Goal: Find contact information: Find contact information

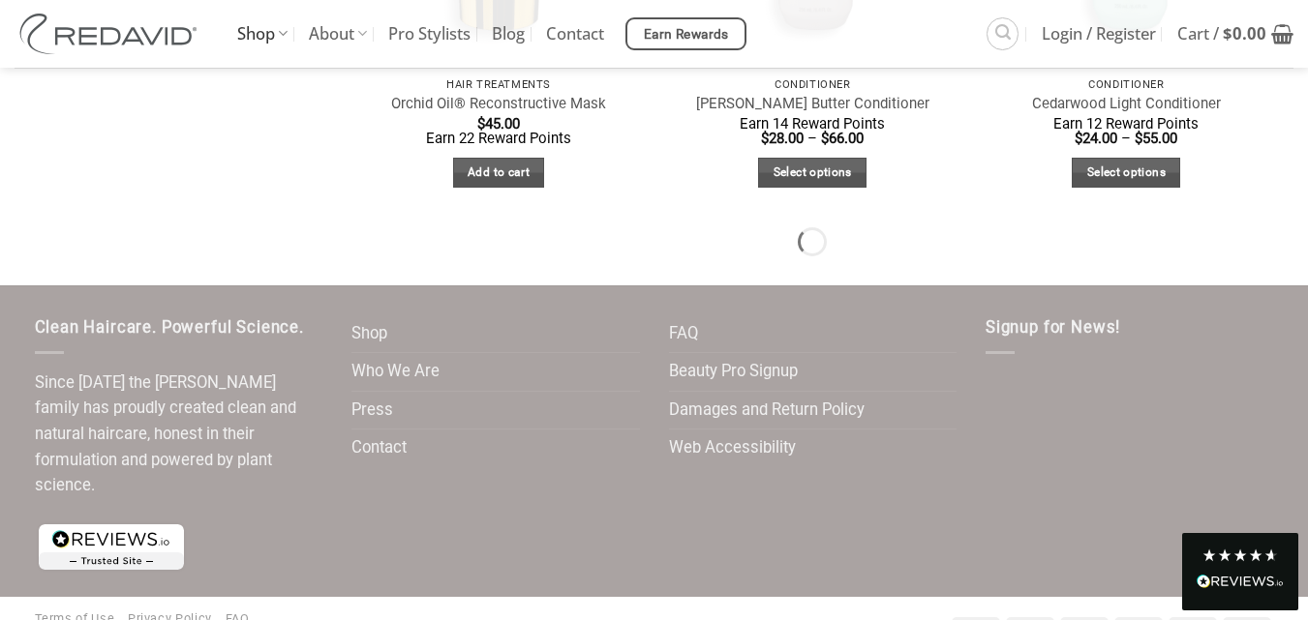
scroll to position [2239, 0]
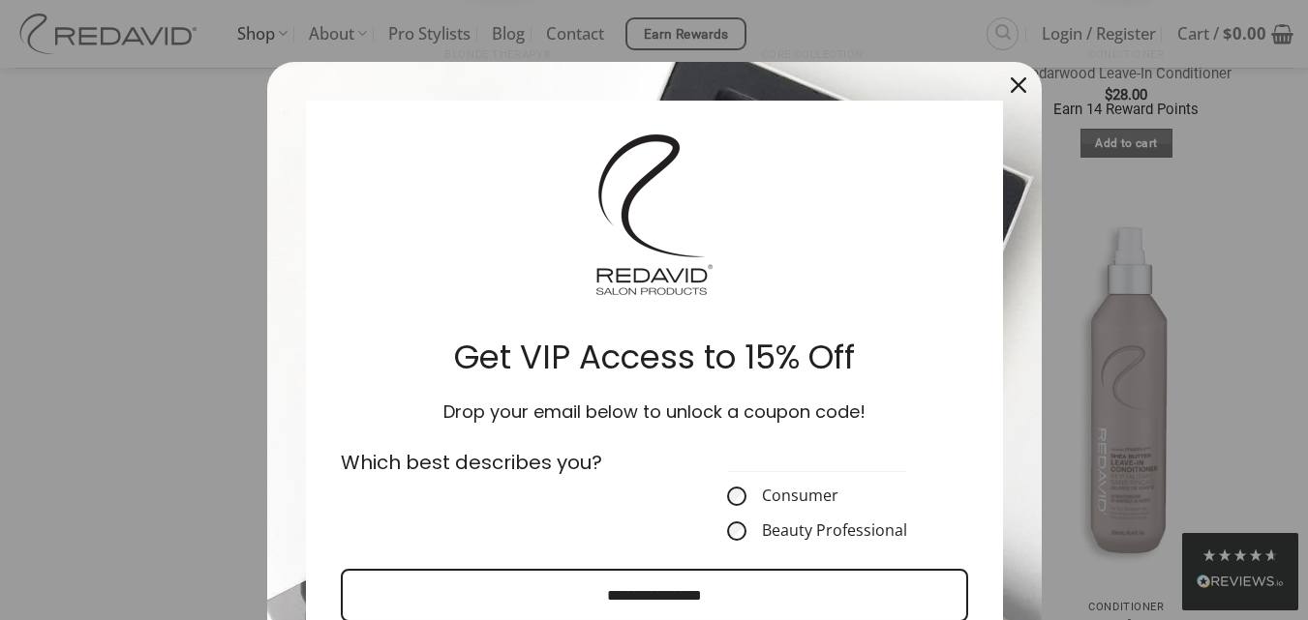
scroll to position [3945, 0]
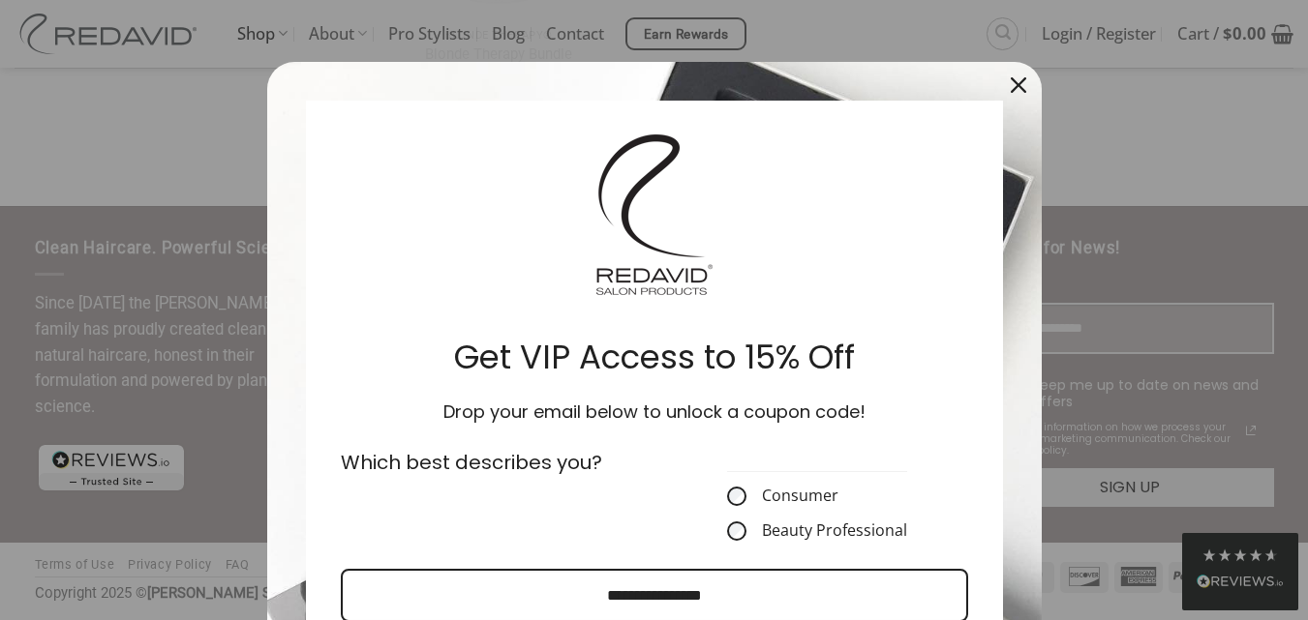
click at [1023, 84] on div "Close" at bounding box center [1018, 85] width 31 height 31
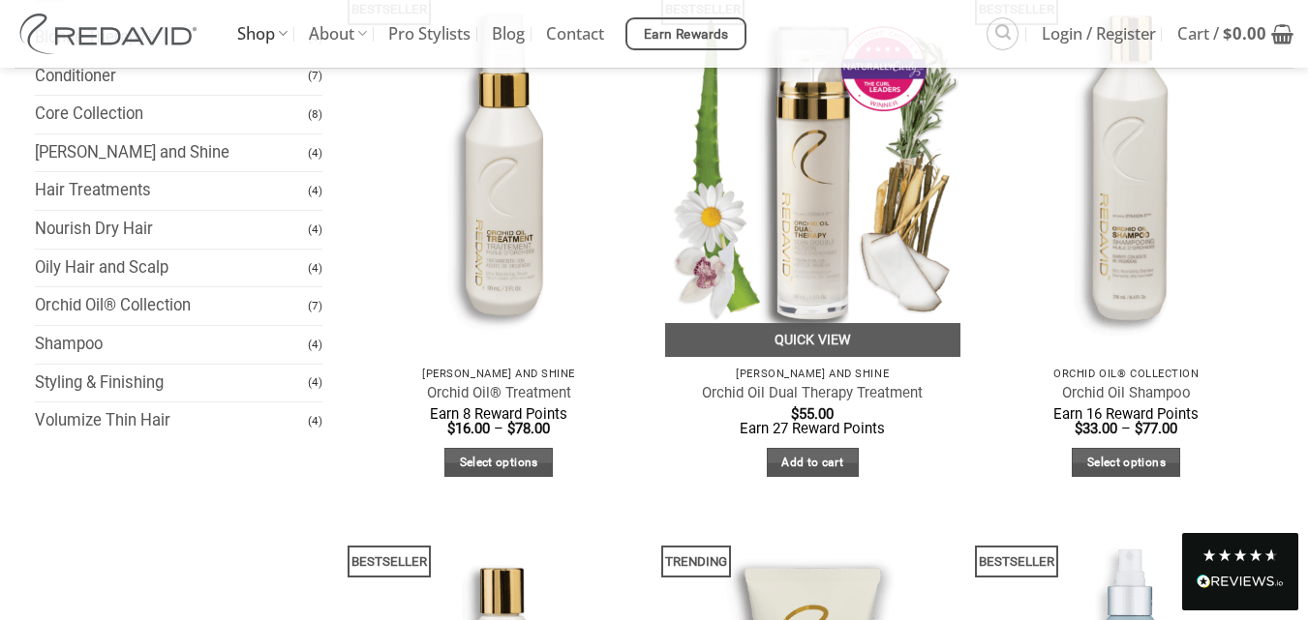
scroll to position [290, 0]
